Goal: Transaction & Acquisition: Purchase product/service

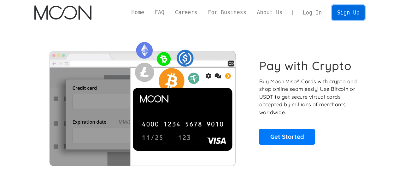
click at [356, 13] on link "Sign Up" at bounding box center [348, 12] width 33 height 14
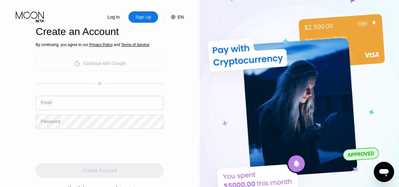
click at [105, 61] on div "Continue with Google" at bounding box center [105, 63] width 42 height 5
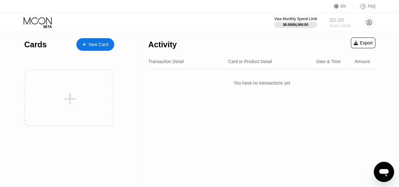
click at [336, 20] on div "$0.00" at bounding box center [339, 20] width 21 height 7
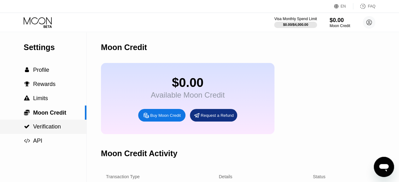
click at [62, 129] on div " Verification" at bounding box center [43, 127] width 86 height 7
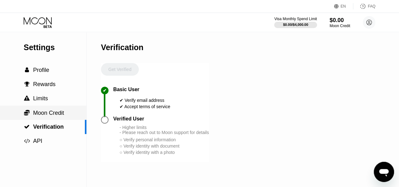
click at [50, 113] on span "Moon Credit" at bounding box center [48, 113] width 31 height 6
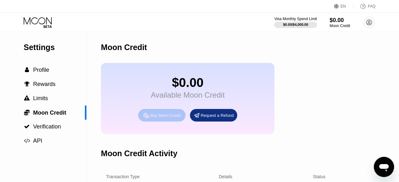
click at [163, 118] on div "Buy Moon Credit" at bounding box center [165, 115] width 31 height 5
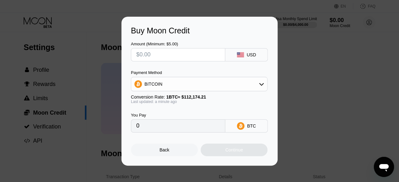
click at [214, 57] on input "text" at bounding box center [178, 55] width 84 height 13
type input "$1"
type input "0.00000892"
type input "$12"
type input "0.00010698"
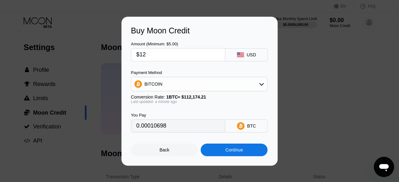
type input "$120"
type input "0.00106977"
type input "$120"
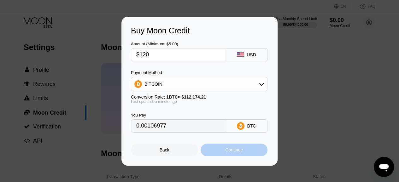
click at [221, 154] on div "Continue" at bounding box center [234, 150] width 67 height 13
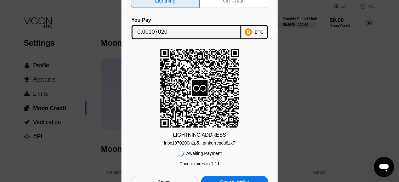
scroll to position [5, 0]
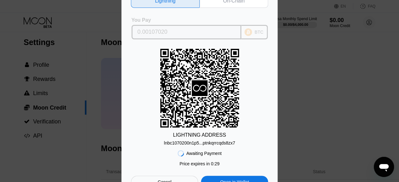
click at [255, 33] on div "BTC" at bounding box center [258, 32] width 9 height 5
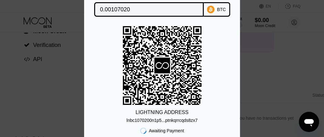
scroll to position [0, 0]
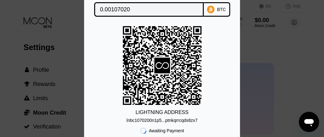
click at [263, 43] on div "Lightning On-Chain You Pay 0.00107020 BTC LIGHTNING ADDRESS lnbc1070200n1p5...p…" at bounding box center [162, 68] width 324 height 213
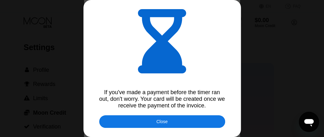
type input "0.00107054"
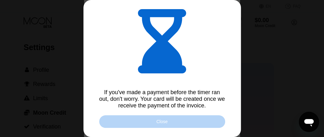
click at [152, 123] on div "Close" at bounding box center [162, 121] width 126 height 13
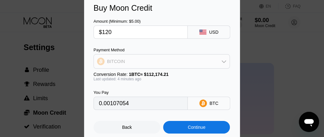
click at [226, 61] on icon at bounding box center [224, 62] width 4 height 3
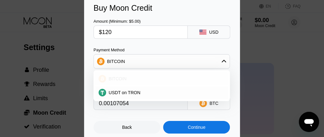
click at [166, 80] on div "BITCOIN" at bounding box center [165, 78] width 119 height 5
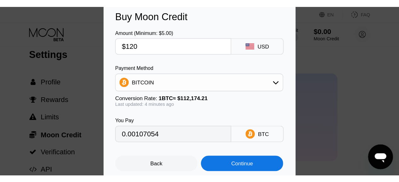
scroll to position [8, 0]
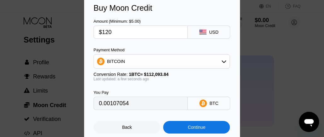
click at [190, 130] on div "Continue" at bounding box center [197, 127] width 18 height 5
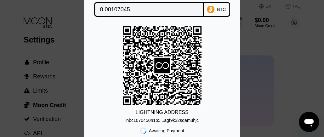
click at [262, 51] on div "Lightning On-Chain You Pay 0.00107045 BTC LIGHTNING ADDRESS lnbc1070450n1p5...a…" at bounding box center [162, 68] width 324 height 213
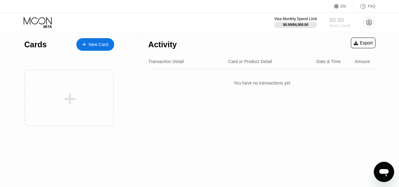
click at [339, 24] on div "Moon Credit" at bounding box center [339, 26] width 21 height 4
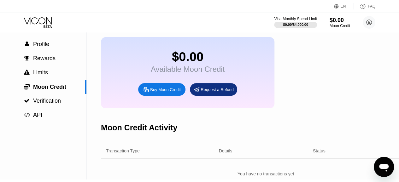
scroll to position [5, 0]
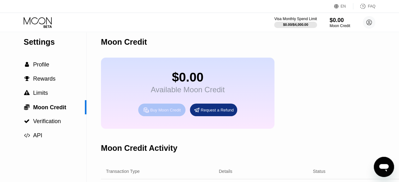
click at [164, 113] on div "Buy Moon Credit" at bounding box center [165, 110] width 31 height 5
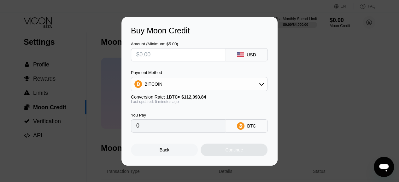
click at [212, 59] on input "text" at bounding box center [178, 55] width 84 height 13
type input "$1"
type input "0.00000892"
type input "$12"
type input "0.00010697"
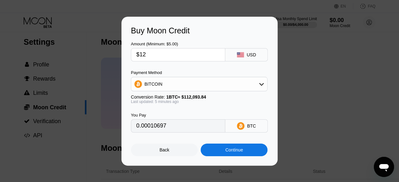
type input "$120"
type input "0.00106965"
type input "$120"
click at [262, 82] on icon at bounding box center [261, 84] width 5 height 5
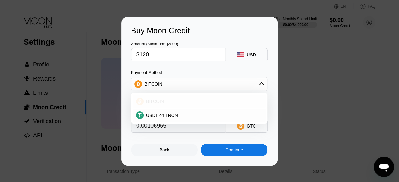
click at [185, 101] on div "BITCOIN" at bounding box center [202, 101] width 119 height 5
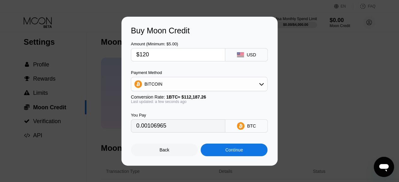
click at [203, 103] on div "Last updated: a few seconds ago" at bounding box center [199, 102] width 137 height 4
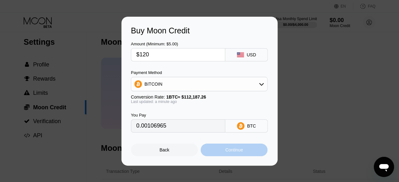
click at [230, 153] on div "Continue" at bounding box center [234, 150] width 18 height 5
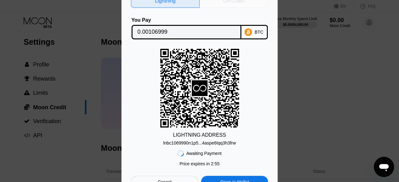
click at [235, 1] on div "On-Chain" at bounding box center [233, 1] width 21 height 6
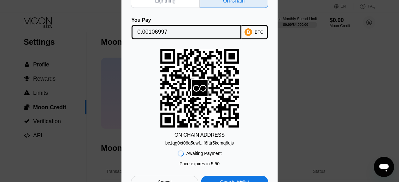
scroll to position [0, 0]
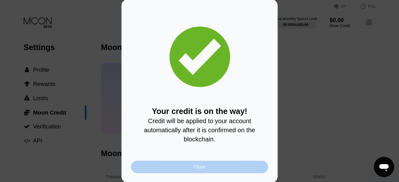
click at [193, 168] on div "Close" at bounding box center [199, 167] width 137 height 13
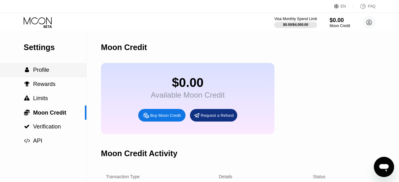
click at [57, 73] on div " Profile" at bounding box center [43, 70] width 86 height 7
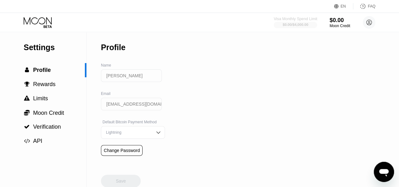
click at [294, 24] on div "$0.00 / $4,000.00" at bounding box center [295, 25] width 26 height 4
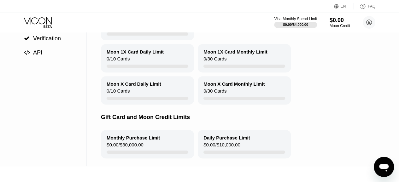
scroll to position [84, 0]
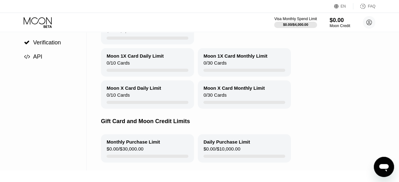
click at [221, 101] on div "0 / 30 Cards" at bounding box center [214, 96] width 23 height 9
click at [129, 144] on div "Monthly Purchase Limit" at bounding box center [133, 141] width 53 height 5
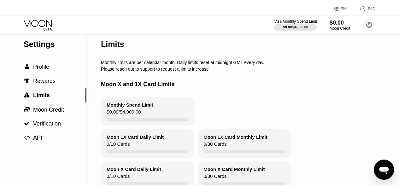
scroll to position [0, 0]
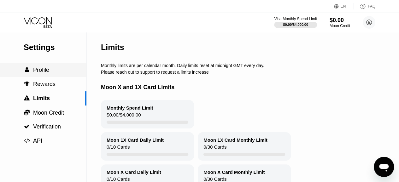
click at [55, 72] on div " Profile" at bounding box center [43, 70] width 86 height 7
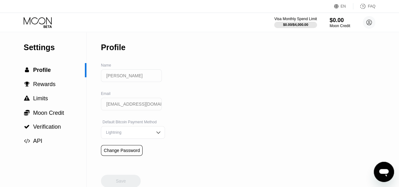
click at [156, 136] on img at bounding box center [158, 132] width 6 height 6
click at [135, 122] on div "On-Chain" at bounding box center [132, 120] width 57 height 4
click at [130, 181] on div "Save" at bounding box center [121, 181] width 40 height 13
click at [49, 85] on span "Rewards" at bounding box center [44, 84] width 22 height 6
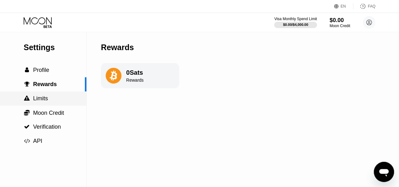
click at [45, 100] on span "Limits" at bounding box center [40, 98] width 15 height 6
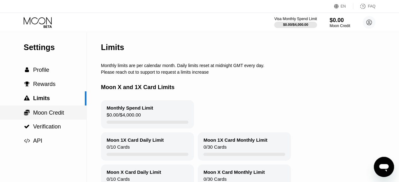
click at [61, 114] on span "Moon Credit" at bounding box center [48, 113] width 31 height 6
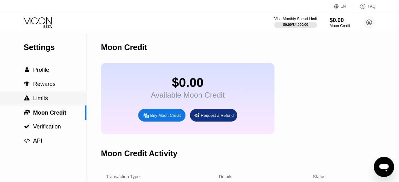
click at [55, 102] on div " Limits" at bounding box center [43, 98] width 86 height 7
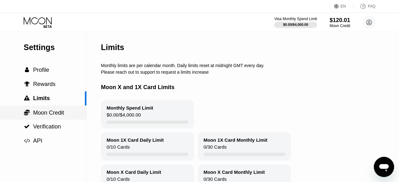
click at [52, 114] on span "Moon Credit" at bounding box center [48, 113] width 31 height 6
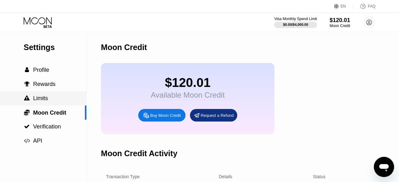
click at [50, 99] on div " Limits" at bounding box center [43, 98] width 86 height 7
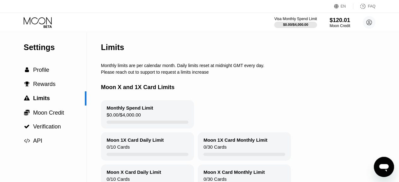
click at [144, 116] on div "Monthly Spend Limit $0.00 / $4,000.00" at bounding box center [147, 114] width 93 height 28
click at [294, 23] on div "$0.00 / $4,000.00" at bounding box center [295, 25] width 26 height 4
click at [306, 25] on div "$0.00 / $4,000.00" at bounding box center [295, 25] width 26 height 4
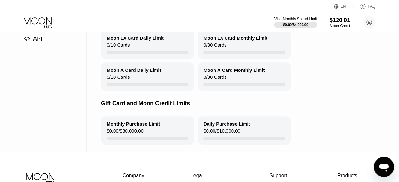
scroll to position [103, 0]
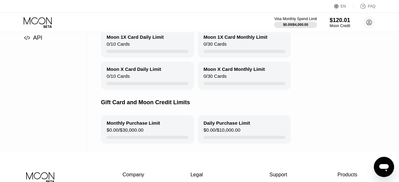
click at [237, 133] on div "$0.00 / $10,000.00" at bounding box center [221, 131] width 37 height 9
click at [138, 136] on div "$0.00 / $30,000.00" at bounding box center [125, 131] width 37 height 9
click at [150, 65] on div "Moon X Card Daily Limit 0 / 10 Cards" at bounding box center [147, 75] width 93 height 28
click at [223, 76] on div "Moon X Card Monthly Limit 0 / 30 Cards" at bounding box center [244, 75] width 93 height 28
click at [229, 53] on div "Moon 1X Card Monthly Limit 0 / 30 Cards" at bounding box center [244, 43] width 93 height 28
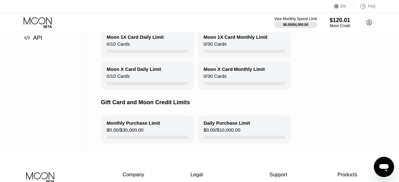
scroll to position [0, 0]
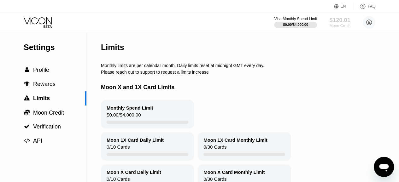
click at [339, 26] on div "Moon Credit" at bounding box center [339, 26] width 21 height 4
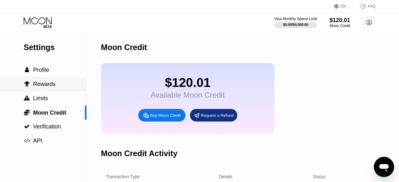
click at [53, 87] on span "Rewards" at bounding box center [44, 84] width 22 height 6
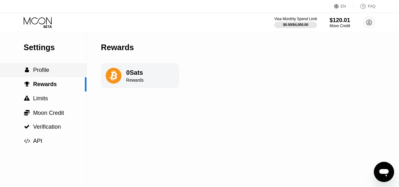
click at [51, 73] on div " Profile" at bounding box center [43, 70] width 86 height 7
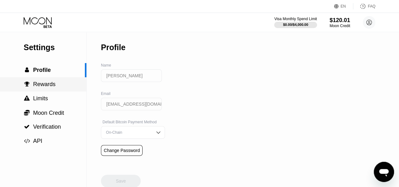
click at [48, 87] on span "Rewards" at bounding box center [44, 84] width 22 height 6
